Goal: Task Accomplishment & Management: Use online tool/utility

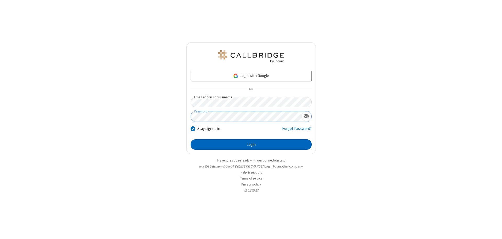
click at [251, 145] on button "Login" at bounding box center [251, 145] width 121 height 10
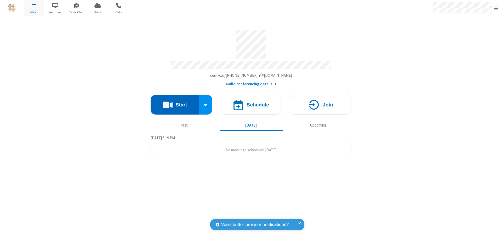
click at [175, 102] on button "Start" at bounding box center [175, 105] width 48 height 20
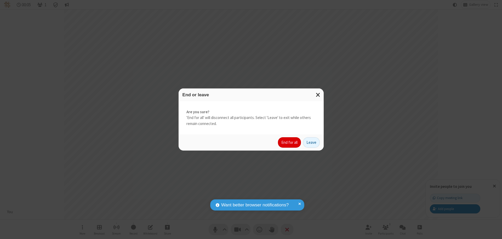
click at [290, 143] on button "End for all" at bounding box center [289, 142] width 23 height 10
